Goal: Information Seeking & Learning: Find specific fact

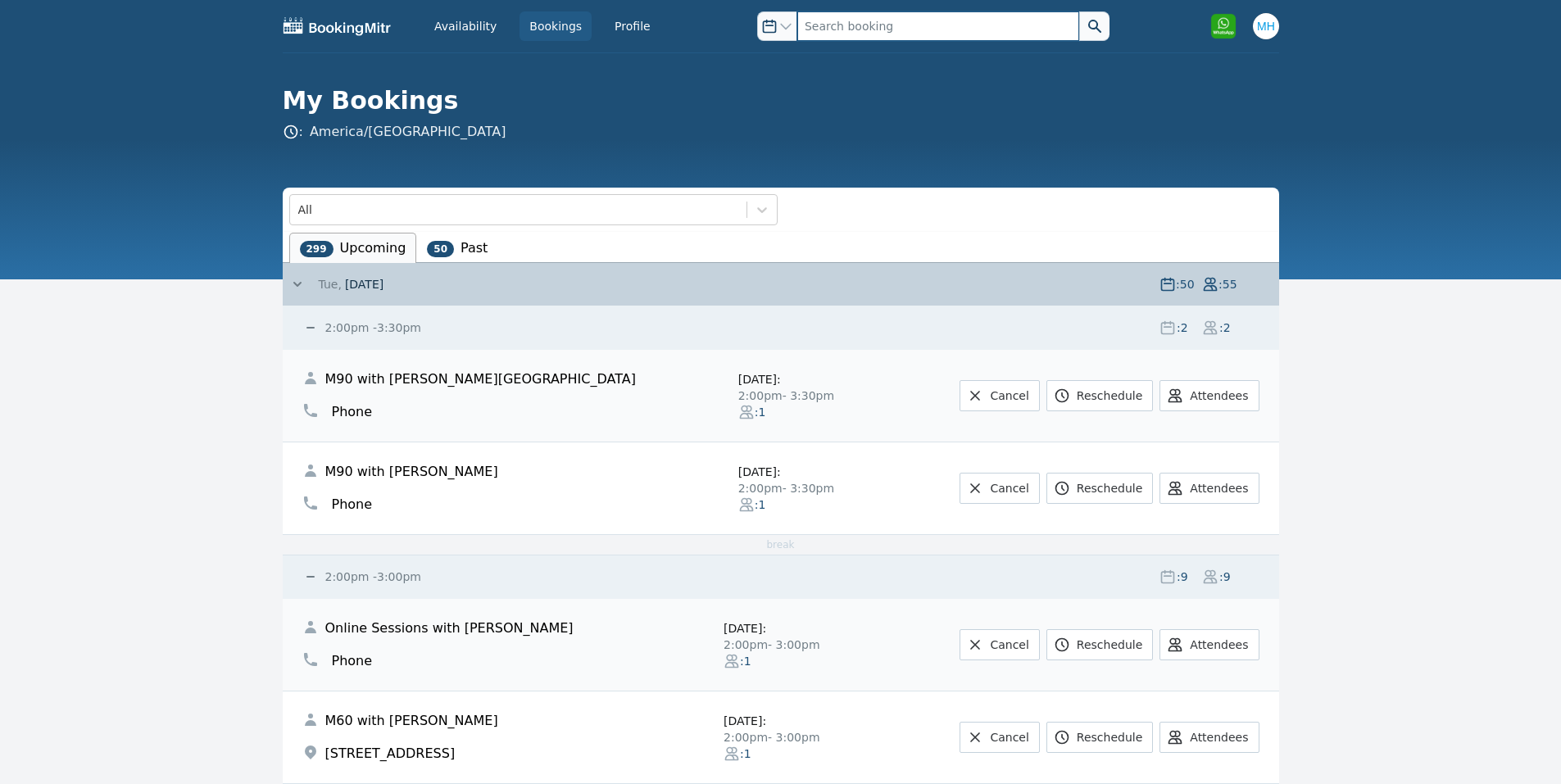
click at [823, 24] on input "text" at bounding box center [938, 26] width 282 height 29
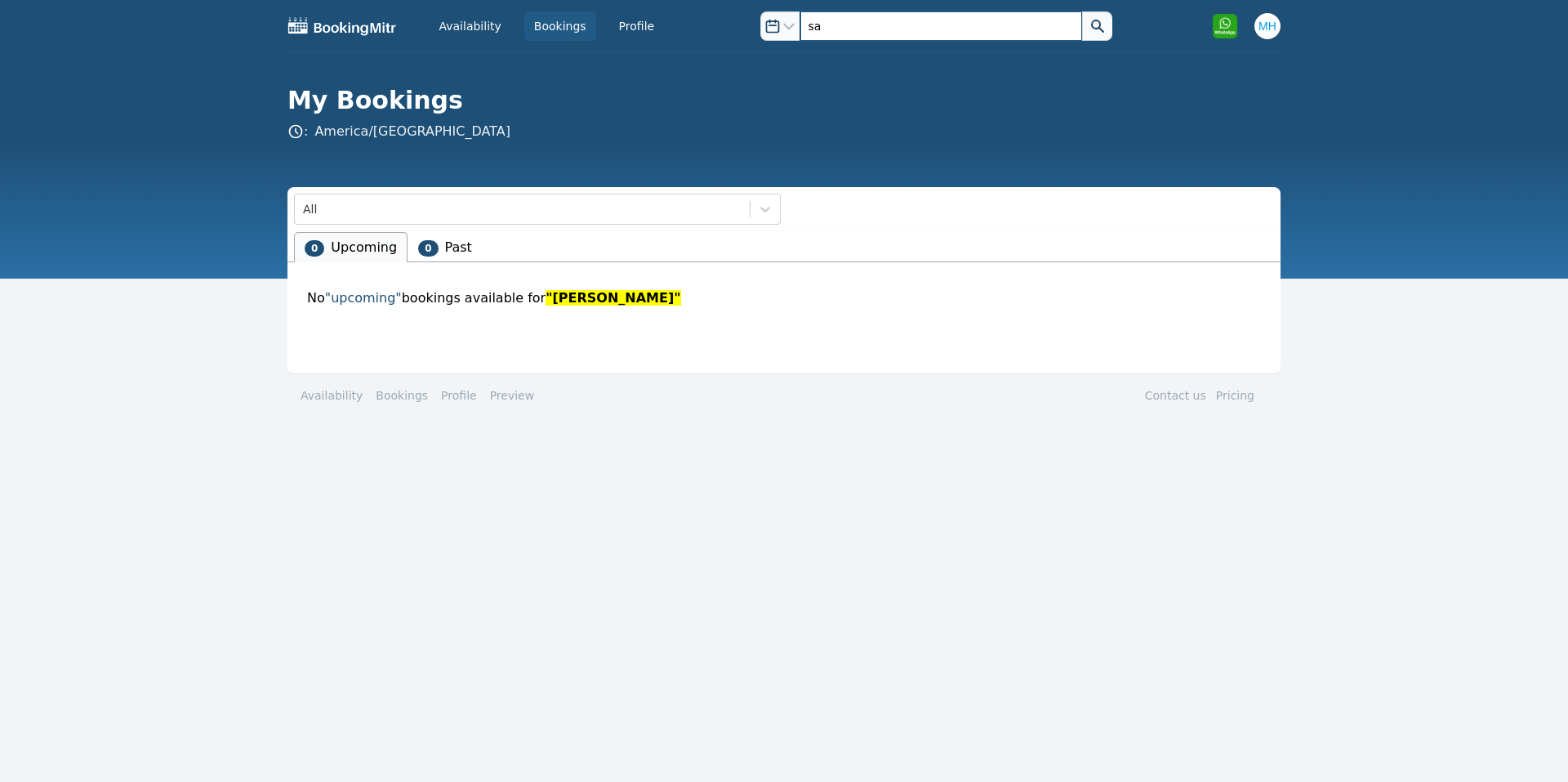
type input "s"
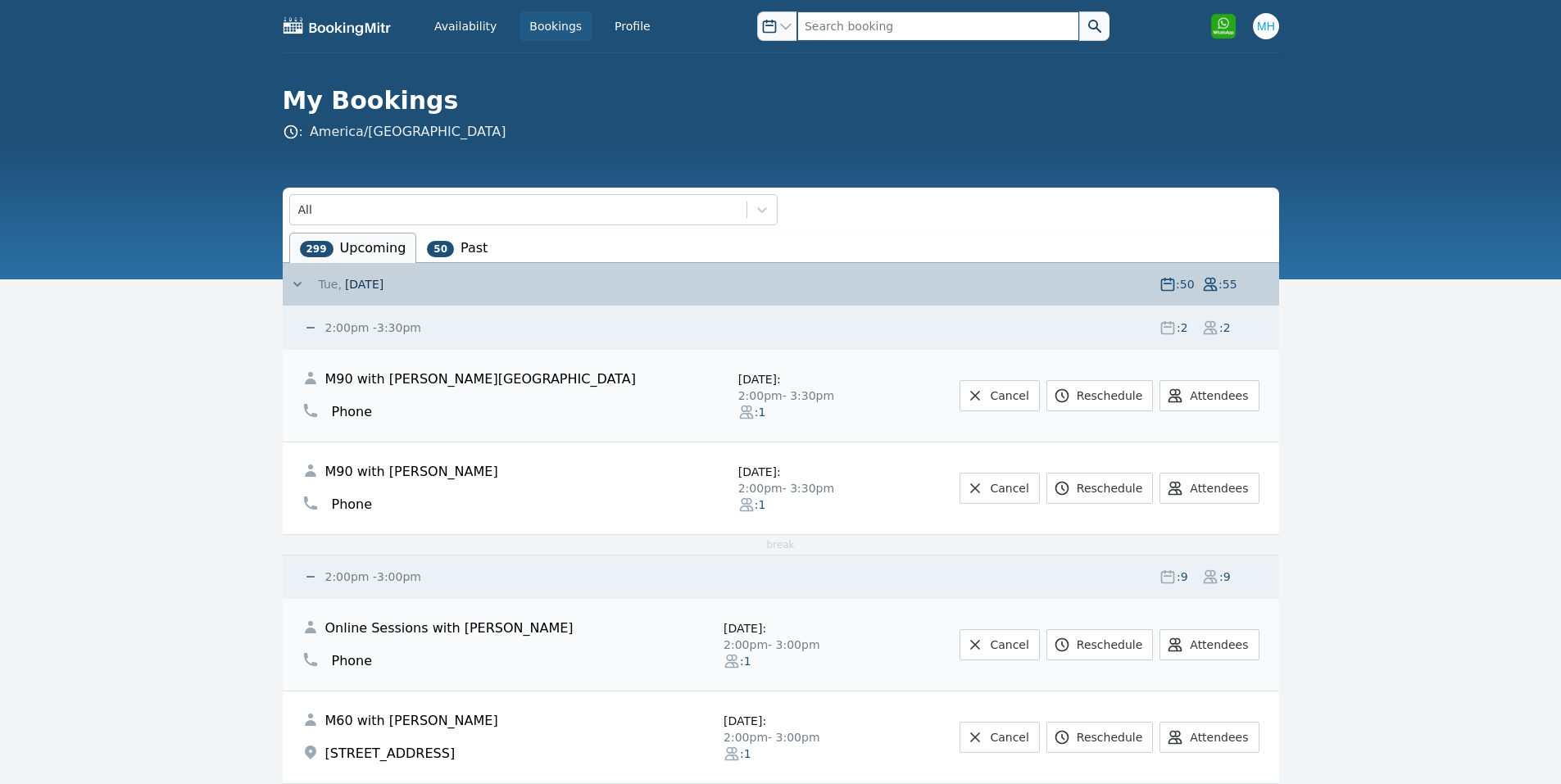
click at [850, 23] on input "text" at bounding box center [938, 26] width 282 height 29
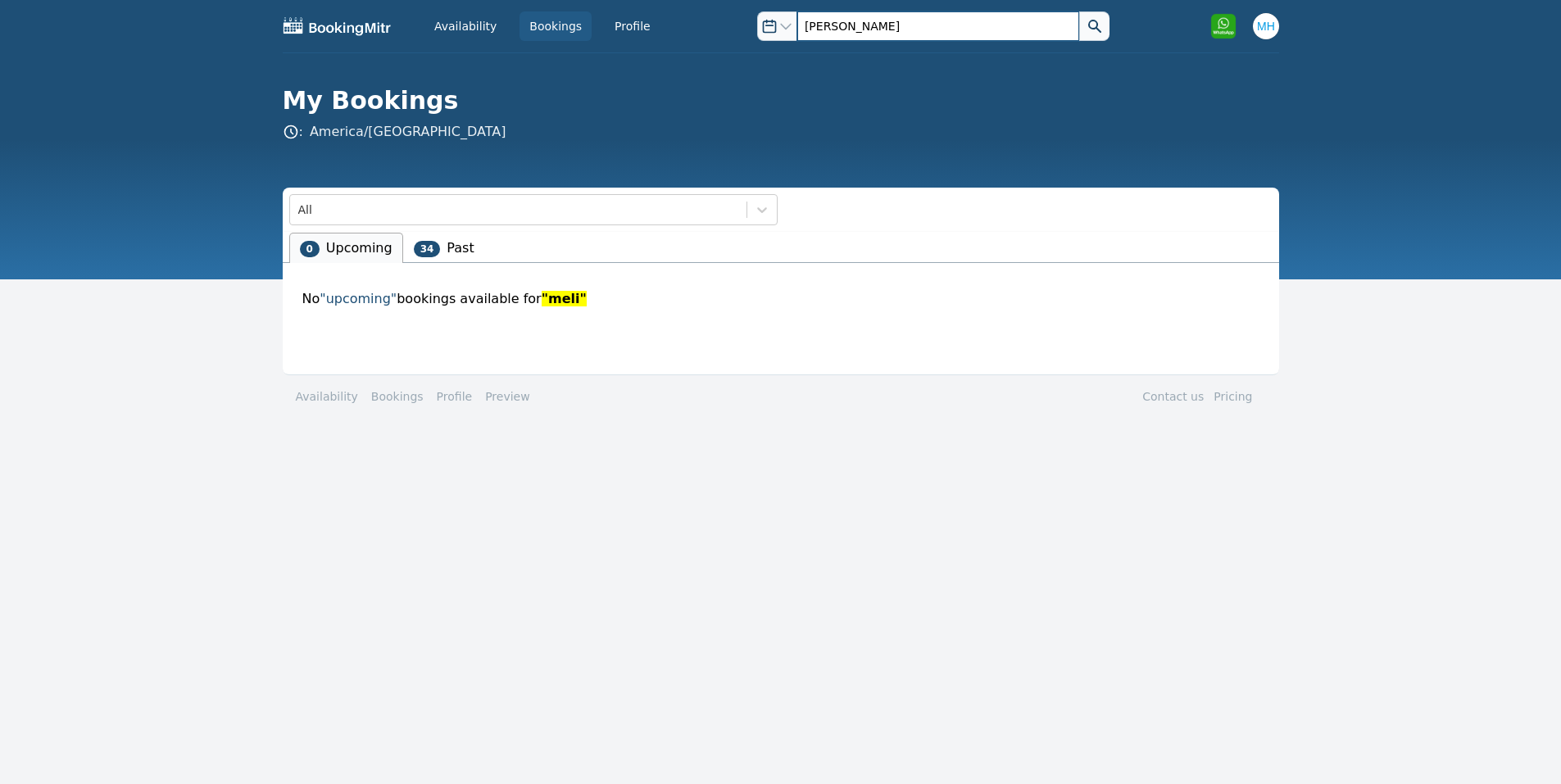
type input "[PERSON_NAME]"
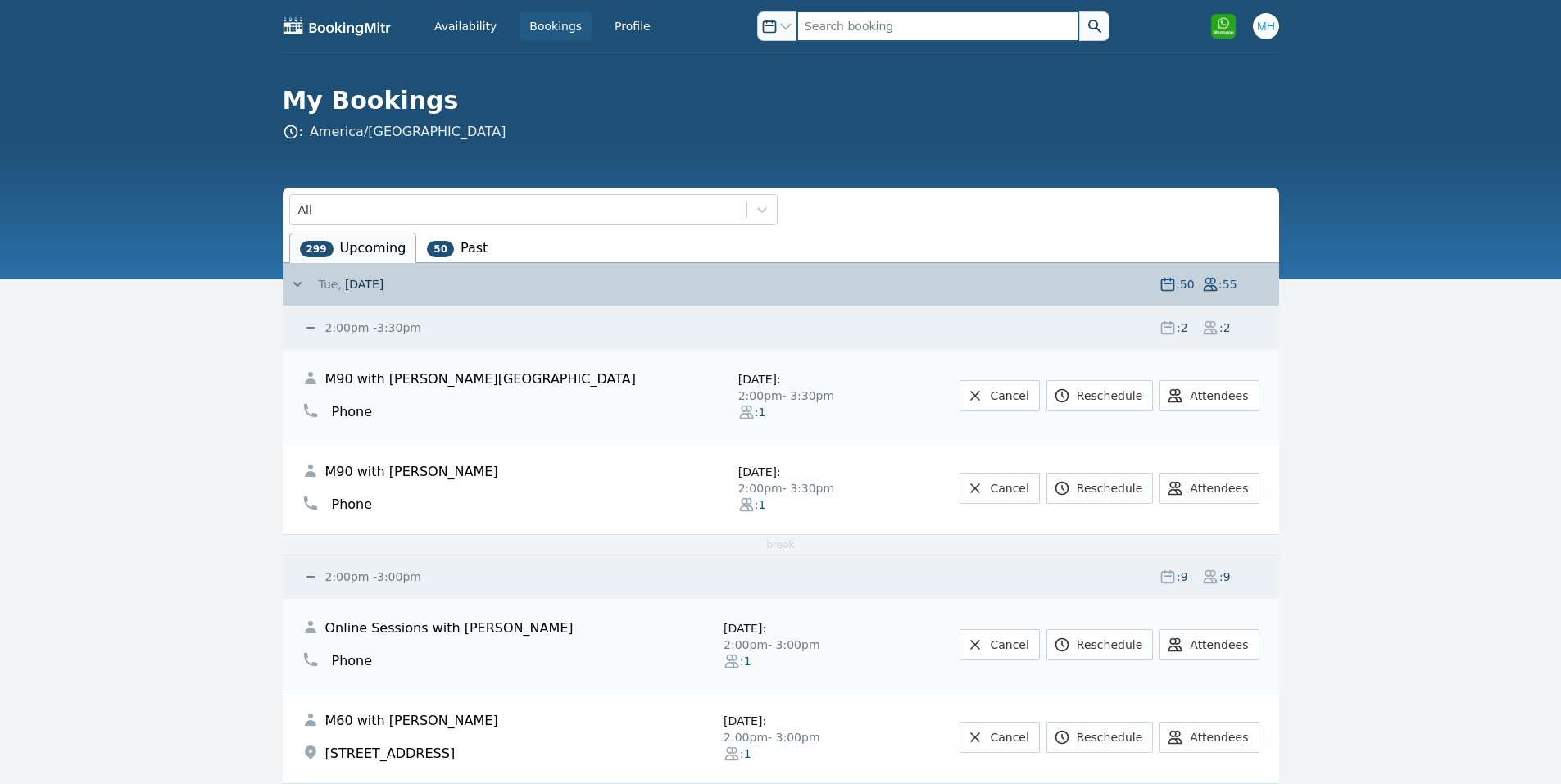
click at [857, 24] on input "text" at bounding box center [938, 26] width 282 height 29
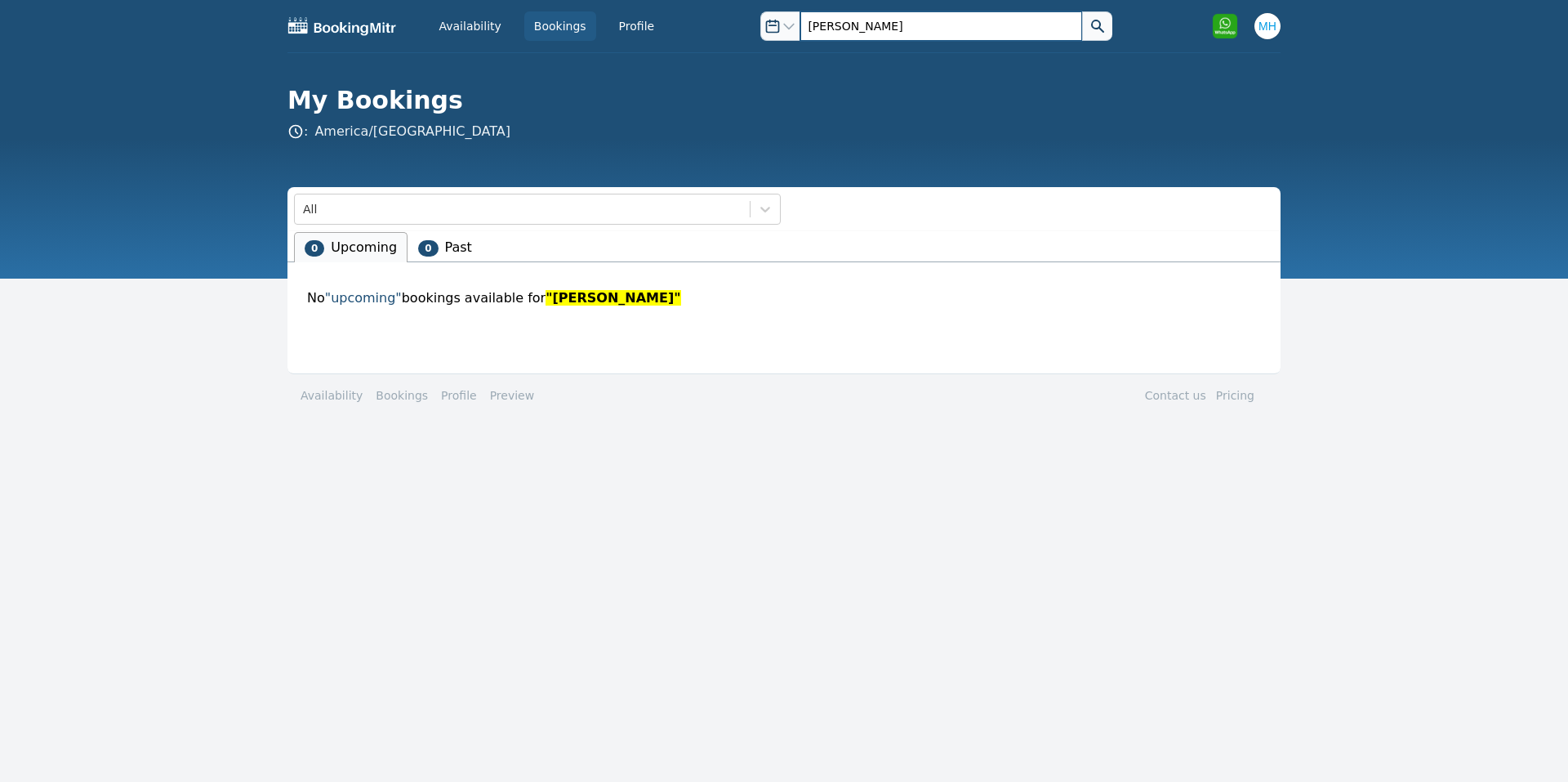
type input "[PERSON_NAME]"
